Goal: Transaction & Acquisition: Purchase product/service

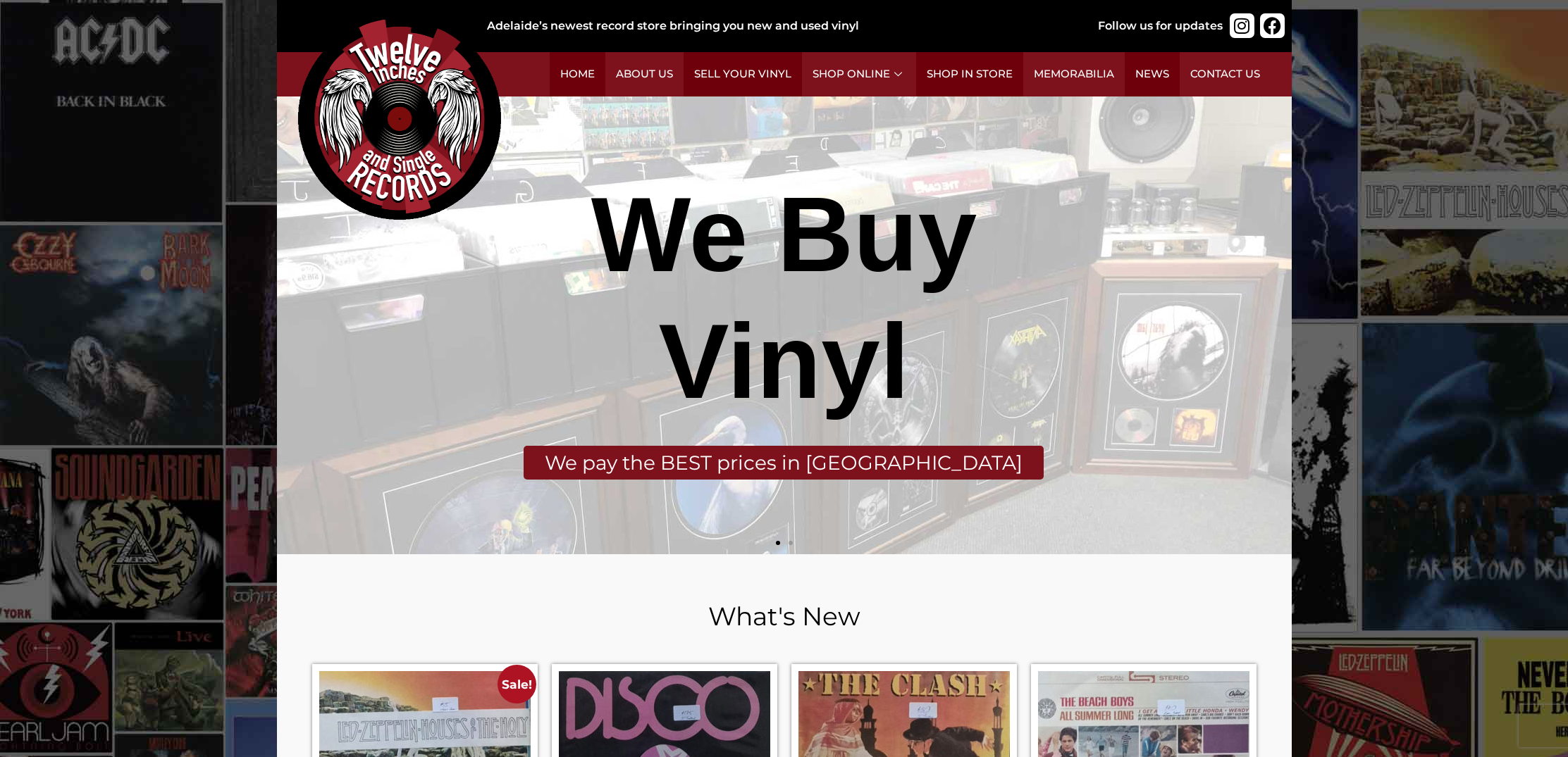
scroll to position [3, 0]
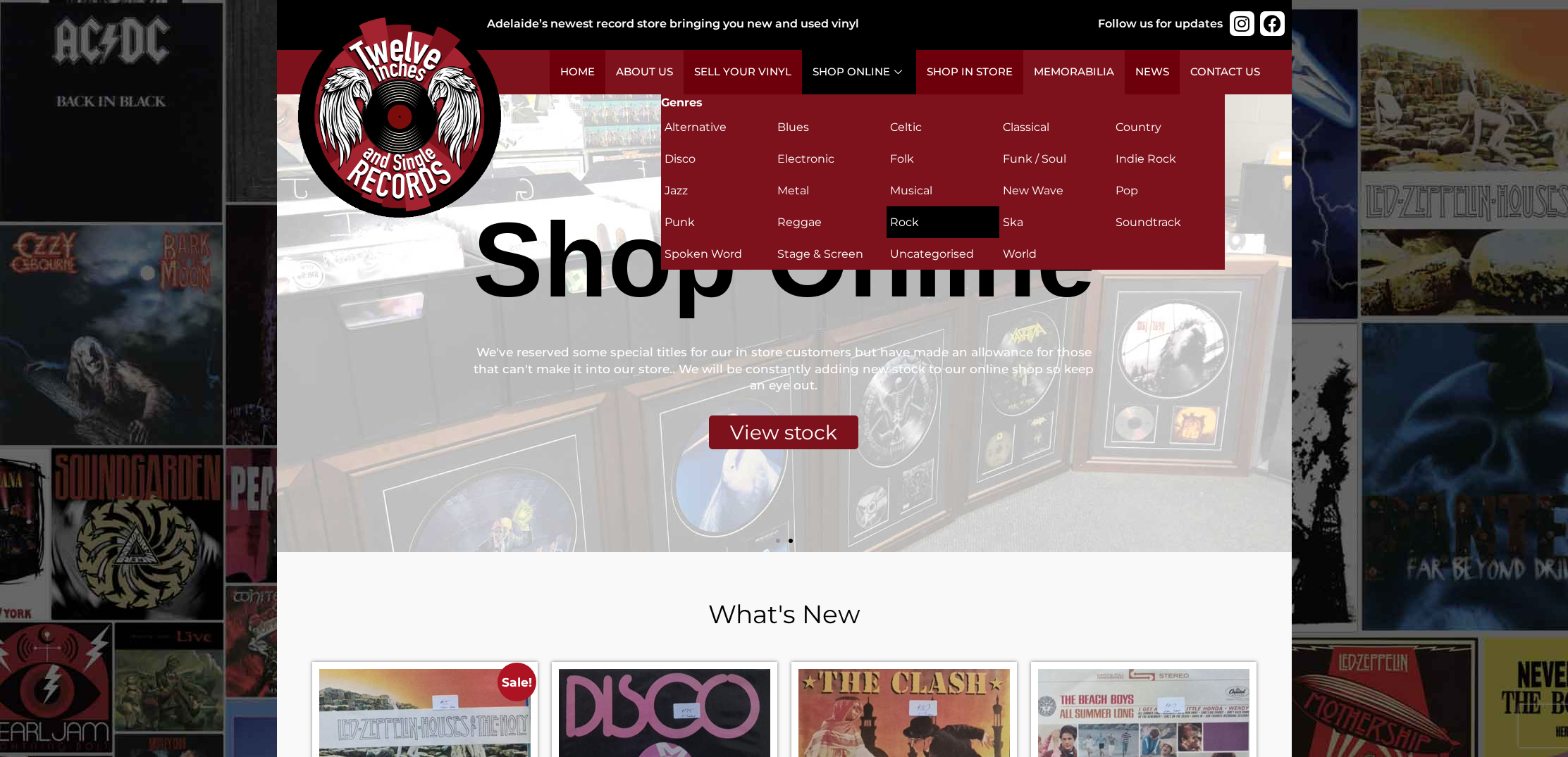
click at [906, 219] on h2 "Rock (311)" at bounding box center [943, 222] width 106 height 25
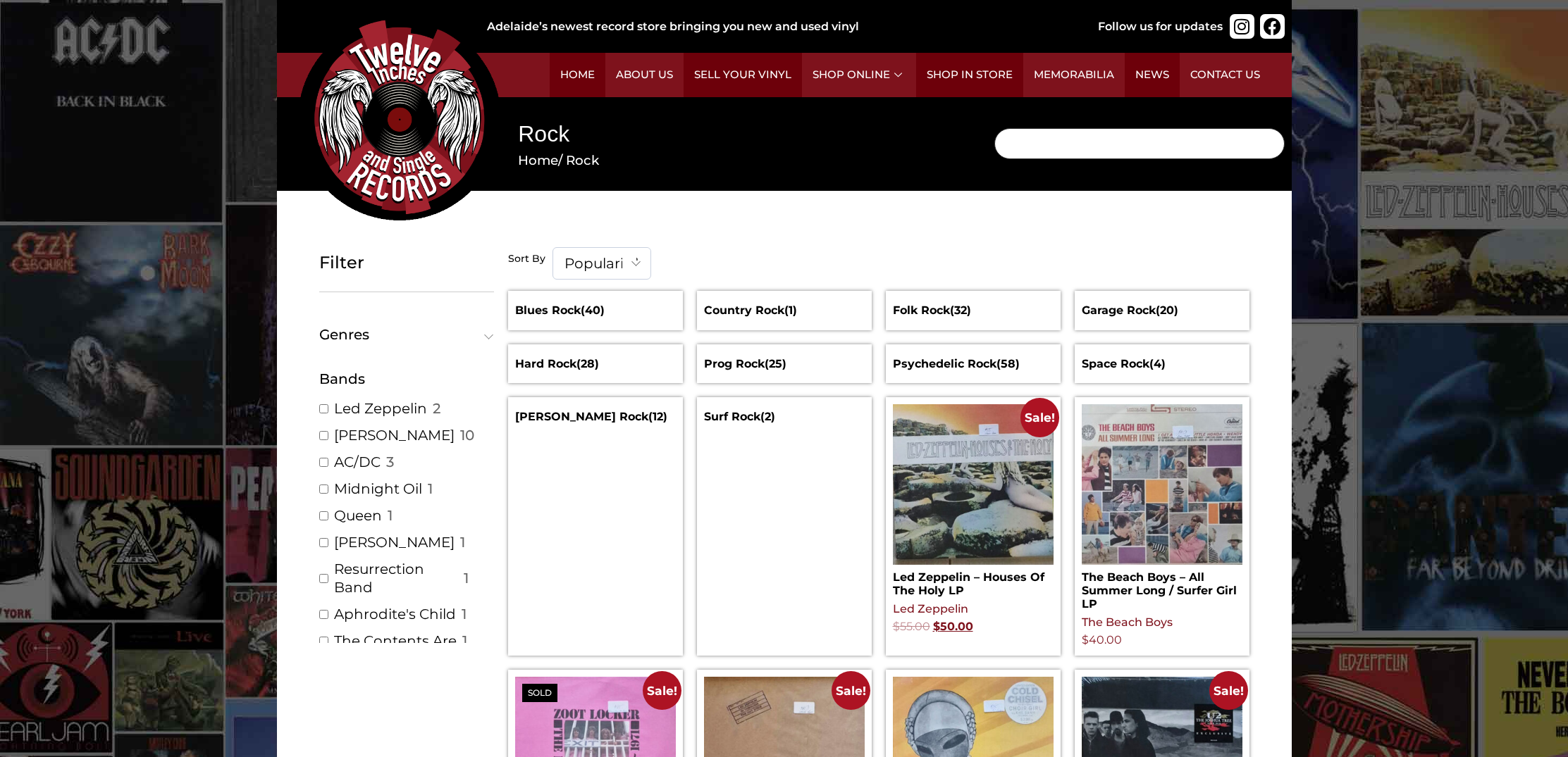
click at [1042, 135] on input "Search" at bounding box center [1139, 143] width 290 height 31
type input "strokes"
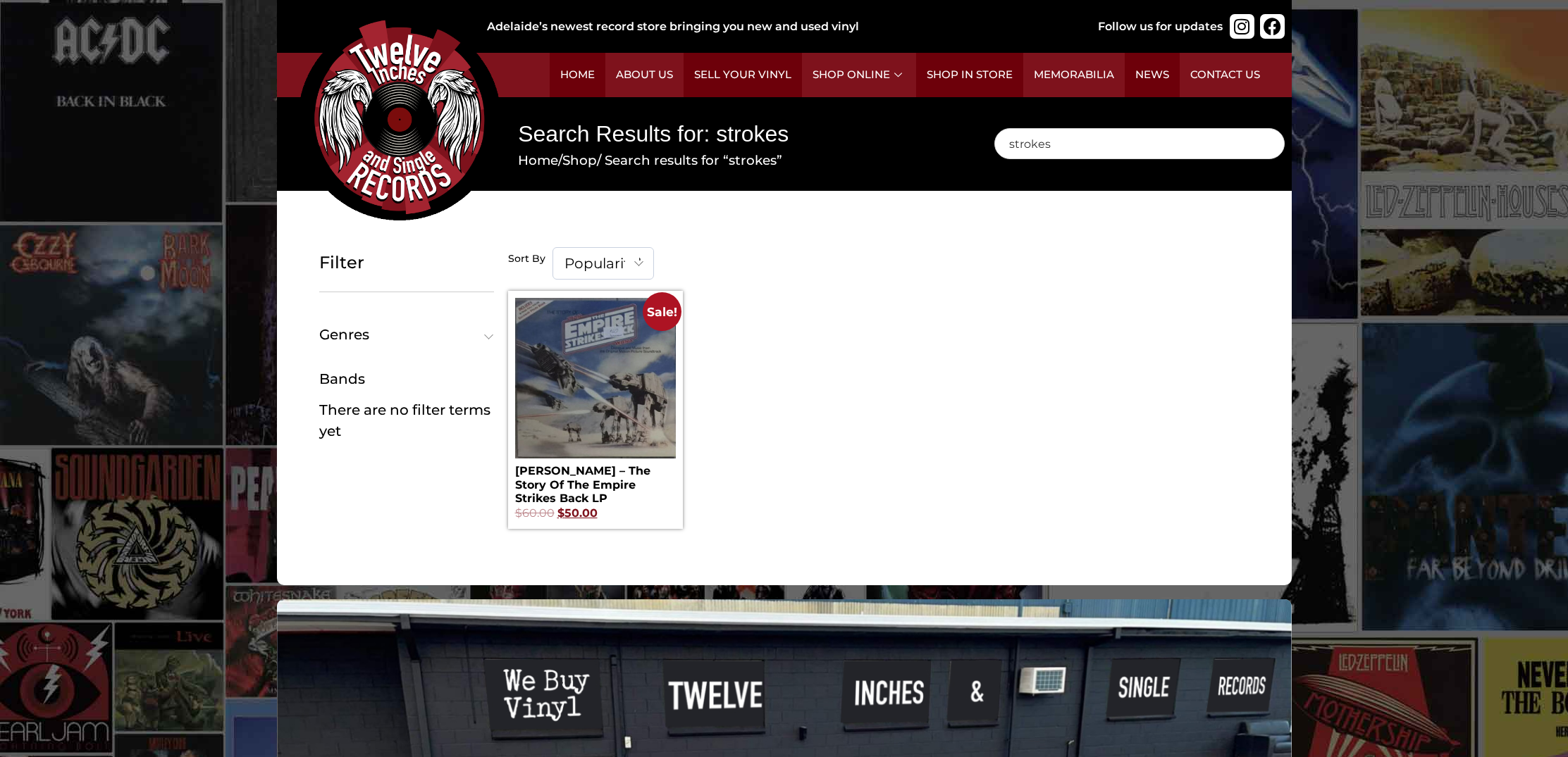
click at [386, 383] on div "Bands" at bounding box center [406, 378] width 175 height 21
click at [334, 382] on div "Bands" at bounding box center [406, 378] width 175 height 21
click at [1048, 144] on input "strokes" at bounding box center [1139, 143] width 290 height 31
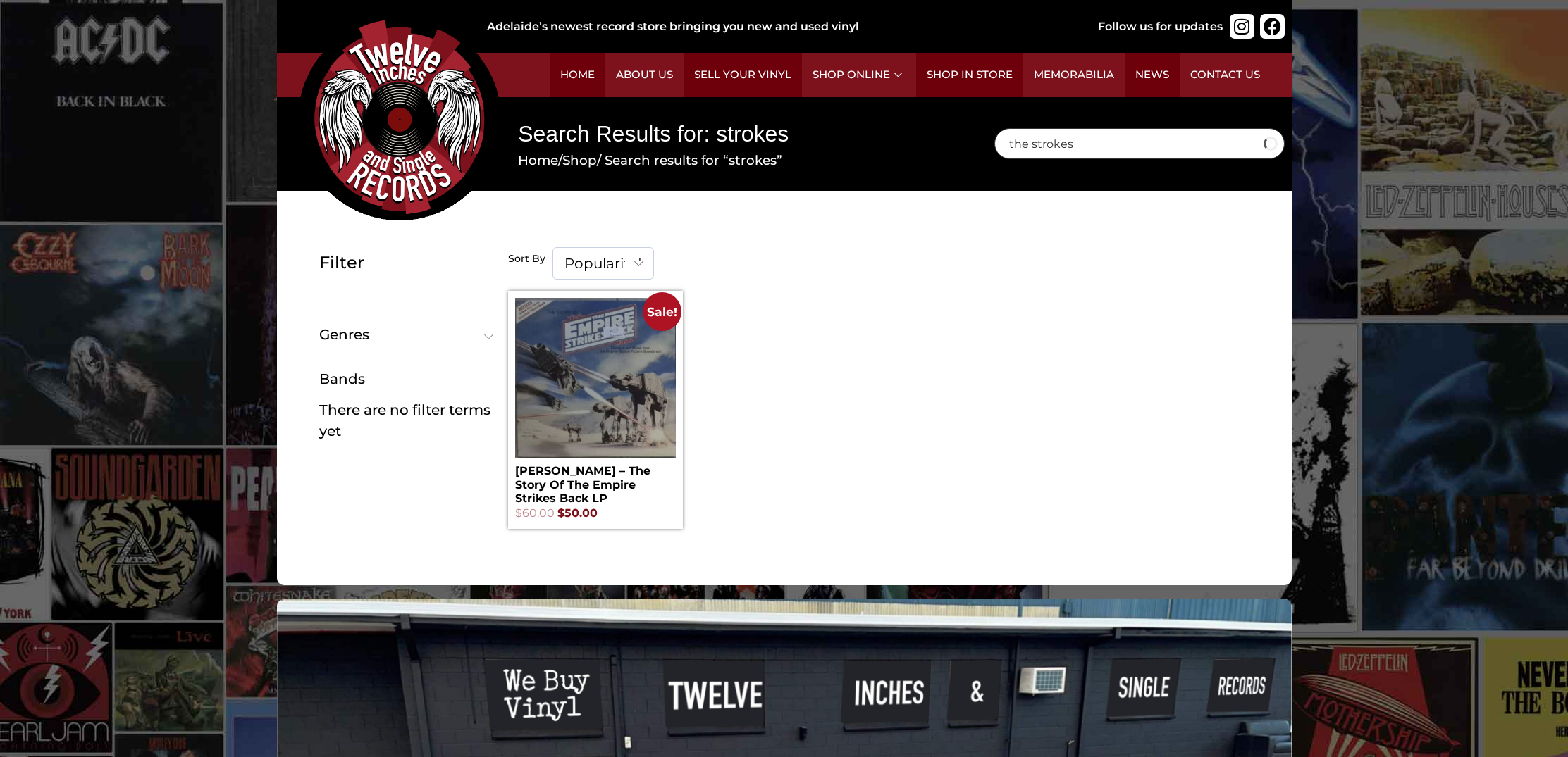
type input "the strokes"
